Goal: Use online tool/utility: Use online tool/utility

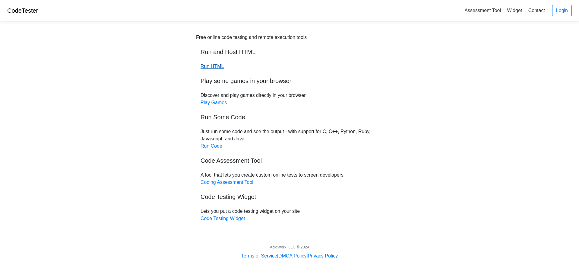
click at [210, 67] on link "Run HTML" at bounding box center [212, 66] width 23 height 5
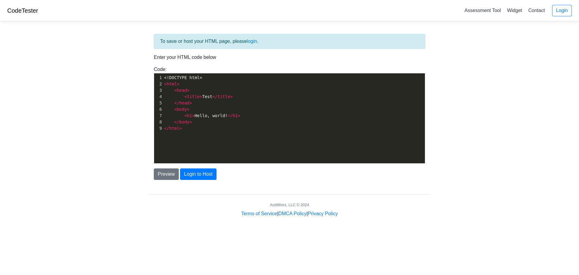
click at [216, 115] on span "< h1 > Hello, world! </ h1 >" at bounding box center [202, 115] width 76 height 5
type textarea "<!DOCTYPE html> <html> <head> <title>Test</title> </head> <body> <h1>Hello, wor…"
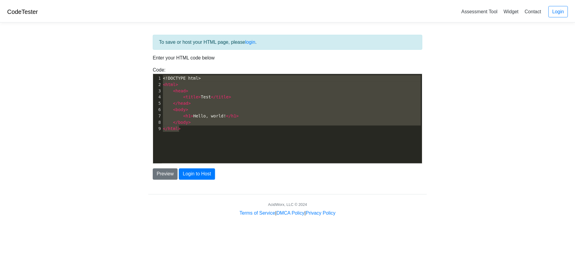
scroll to position [1359, 0]
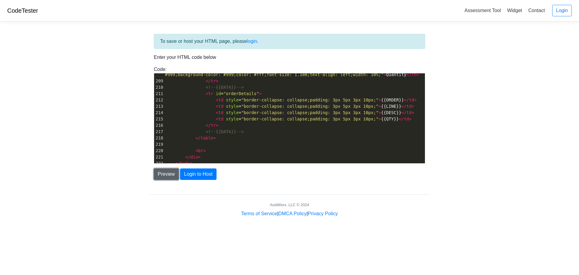
click at [168, 174] on button "Preview" at bounding box center [166, 173] width 25 height 11
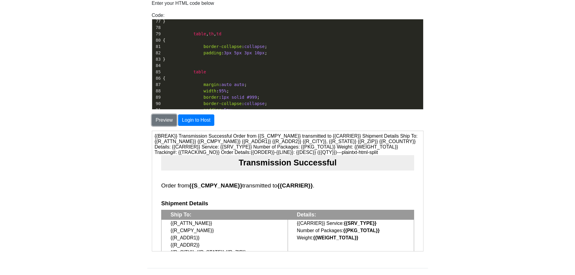
scroll to position [0, 0]
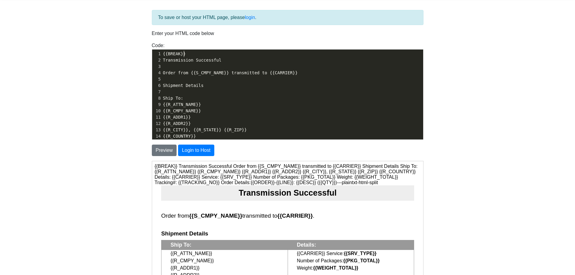
drag, startPoint x: 195, startPoint y: 53, endPoint x: 187, endPoint y: 53, distance: 7.8
click at [187, 53] on pre "{{BREAK}}" at bounding box center [292, 54] width 261 height 6
click at [224, 70] on pre "Order from {{S_CMPY_NAME}} transmitted to {{CARRIER}}" at bounding box center [292, 73] width 261 height 6
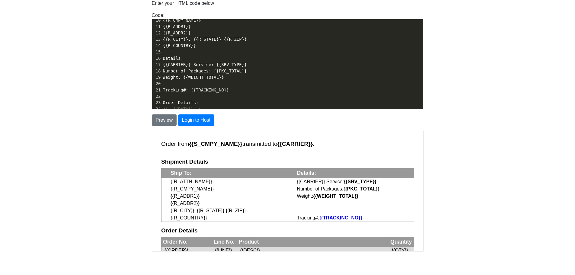
click at [279, 58] on pre "Details:" at bounding box center [292, 58] width 261 height 6
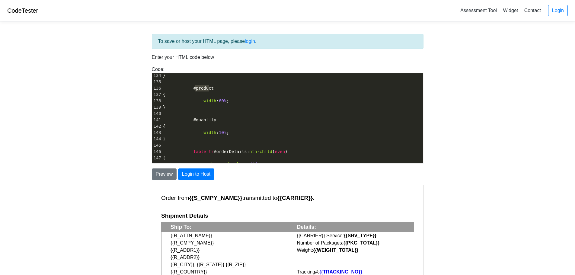
drag, startPoint x: 210, startPoint y: 89, endPoint x: 195, endPoint y: 89, distance: 15.4
click at [195, 89] on pre "#product" at bounding box center [292, 88] width 261 height 6
type textarea "art desp"
type textarea "criptin"
type textarea "ion"
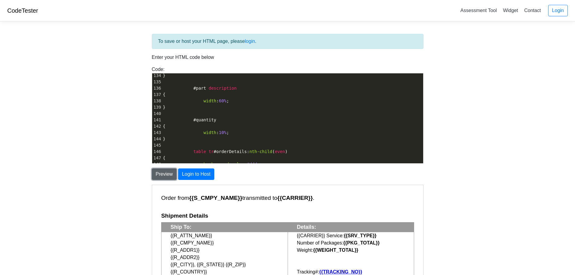
click at [168, 173] on button "Preview" at bounding box center [164, 173] width 25 height 11
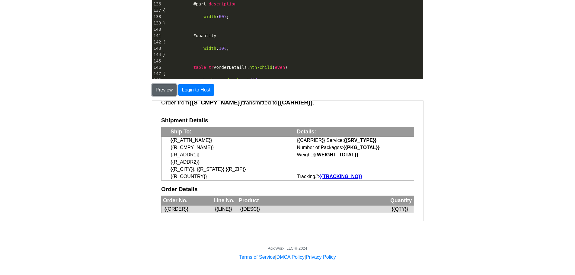
click at [164, 91] on button "Preview" at bounding box center [164, 89] width 25 height 11
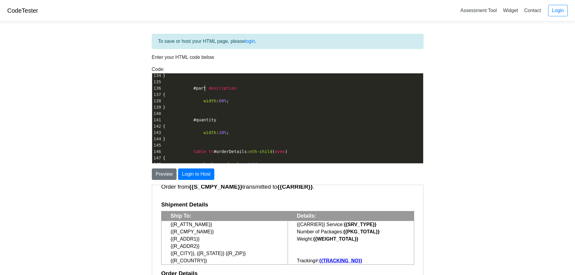
click at [204, 87] on span "#part description" at bounding box center [200, 88] width 74 height 5
type textarea "_"
click at [170, 177] on button "Preview" at bounding box center [164, 173] width 25 height 11
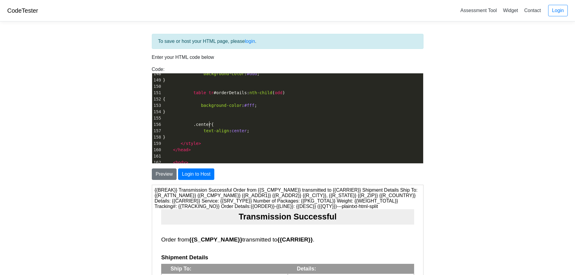
click at [237, 127] on pre ".center {" at bounding box center [292, 124] width 261 height 6
type textarea "{{BREAK}} Transmission Successful Order from {{S_CMPY_NAME}} transmitted to {{C…"
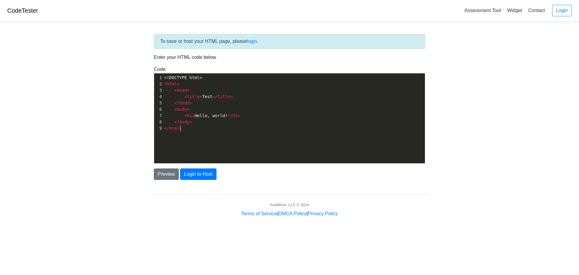
scroll to position [2, 0]
click at [217, 141] on div "xxxxxxxxxx 1 <!DOCTYPE html> 2 < html > 3 < head > 4 < title > Test </ title > …" at bounding box center [294, 122] width 280 height 99
type textarea "<!DOCTYPE html> <html> <head> <title>Test</title> </head> <body> <h1>Hello, wor…"
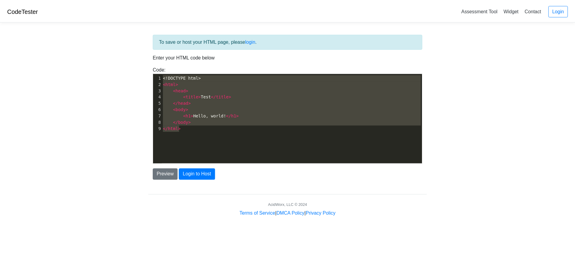
scroll to position [1359, 0]
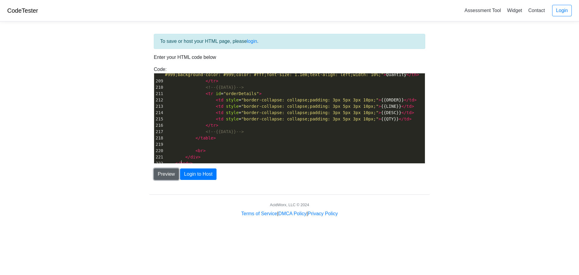
click at [172, 172] on button "Preview" at bounding box center [166, 173] width 25 height 11
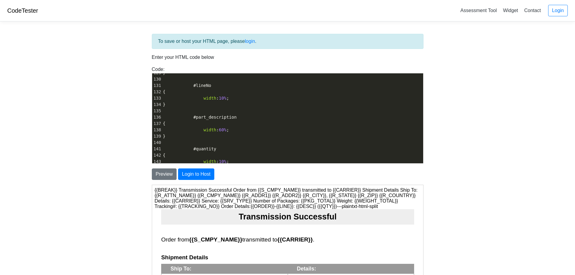
scroll to position [0, 0]
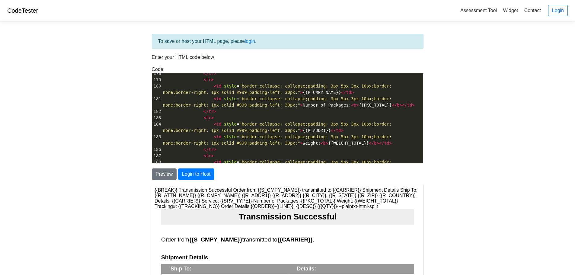
click at [319, 134] on pre "< td style = "border-collapse: collapse;padding: 3px 5px 3px 10px;border: none;…" at bounding box center [292, 140] width 261 height 13
type textarea "{{BREAK}} Transmission Successful Order from {{S_CMPY_NAME}} transmitted to {{C…"
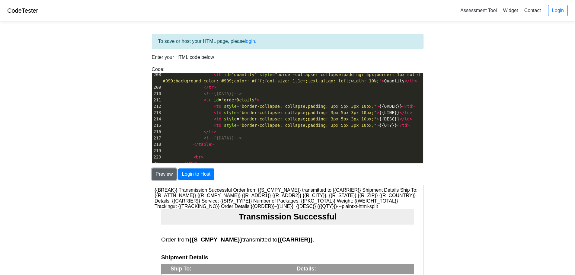
click at [164, 178] on button "Preview" at bounding box center [164, 173] width 25 height 11
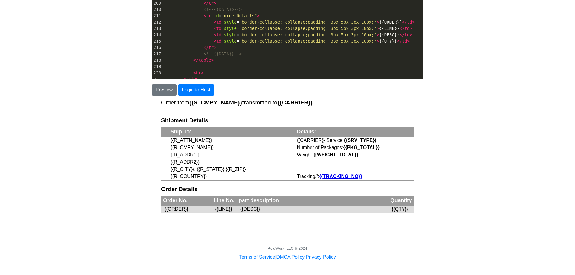
click at [219, 51] on pre "<!--{{DATA}}-->" at bounding box center [292, 54] width 261 height 6
type textarea "{{BREAK}} Transmission Successful Order from {{S_CMPY_NAME}} transmitted to {{C…"
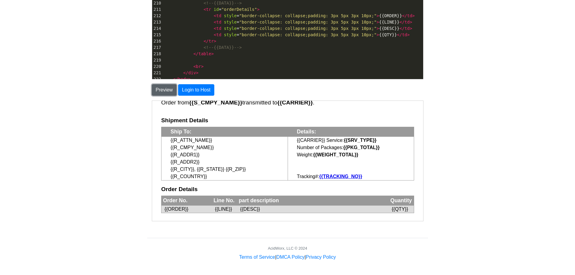
click at [164, 88] on button "Preview" at bounding box center [164, 89] width 25 height 11
click at [269, 51] on pre "</ table >" at bounding box center [292, 54] width 261 height 6
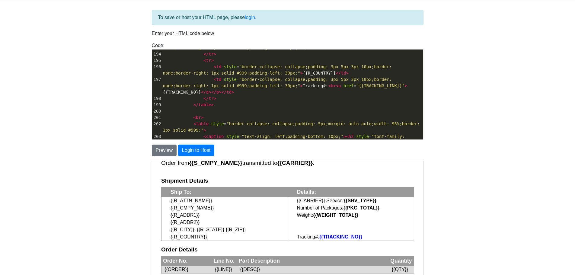
scroll to position [1341, 0]
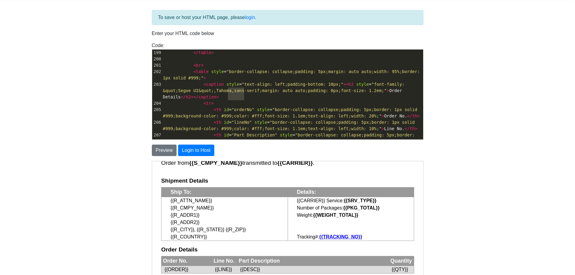
drag, startPoint x: 228, startPoint y: 92, endPoint x: 243, endPoint y: 90, distance: 15.5
click at [243, 107] on span ""orderNo"" at bounding box center [242, 109] width 23 height 5
type textarea "Pur"
type textarea "color:"
click at [243, 107] on span ""orderNo"" at bounding box center [242, 109] width 23 height 5
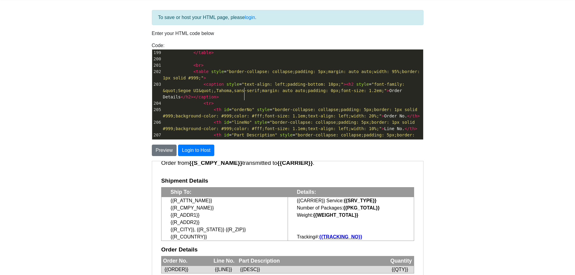
click at [243, 107] on span ""orderNo"" at bounding box center [242, 109] width 23 height 5
click at [241, 107] on span ""orderNo"" at bounding box center [242, 109] width 23 height 5
click at [232, 107] on span ""orderNo"" at bounding box center [242, 109] width 23 height 5
click at [361, 107] on span ""border-collapse: collapse;padding: 5px;border: 1px solid #999;background-color…" at bounding box center [291, 112] width 257 height 11
type textarea "{{BREAK}} Transmission Successful Order from {{S_CMPY_NAME}} transmitted to {{C…"
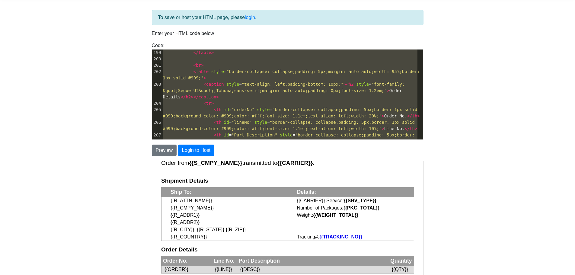
scroll to position [1359, 0]
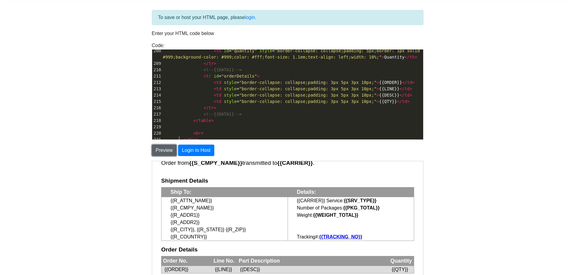
click at [170, 149] on button "Preview" at bounding box center [164, 150] width 25 height 11
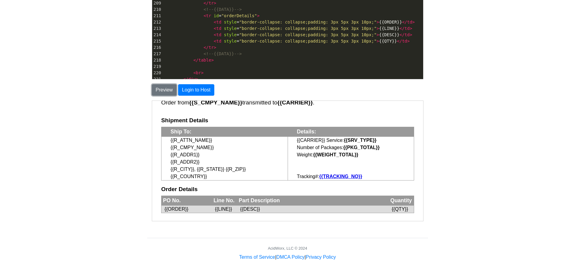
scroll to position [72, 0]
click at [277, 76] on pre "</ div >" at bounding box center [292, 79] width 261 height 6
type textarea "{{BREAK}} Transmission Successful Order from {{S_CMPY_NAME}} transmitted to {{C…"
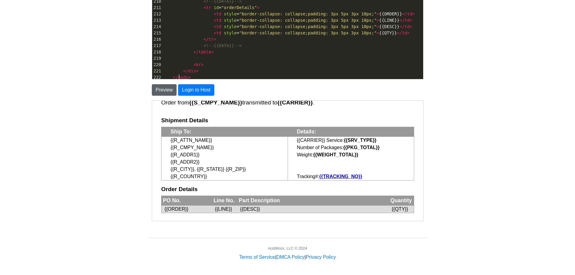
scroll to position [1346, 0]
click at [166, 86] on button "Preview" at bounding box center [164, 89] width 25 height 11
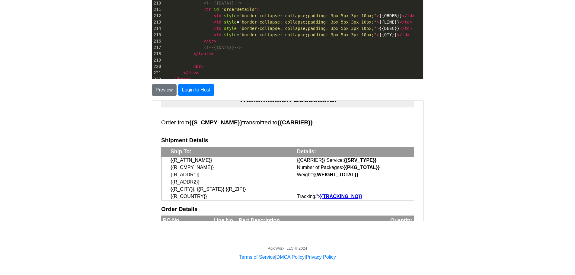
scroll to position [72, 0]
